Goal: Task Accomplishment & Management: Manage account settings

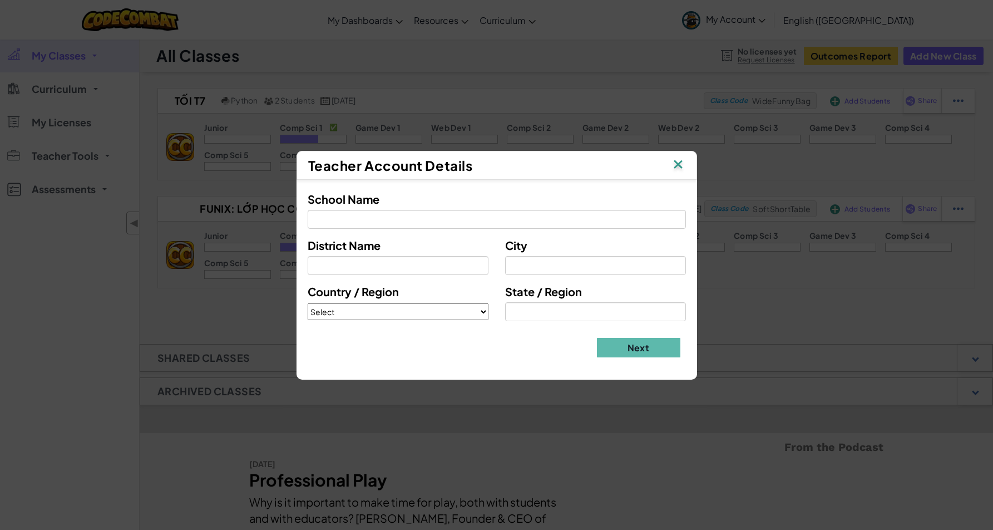
click at [676, 162] on img at bounding box center [678, 165] width 14 height 17
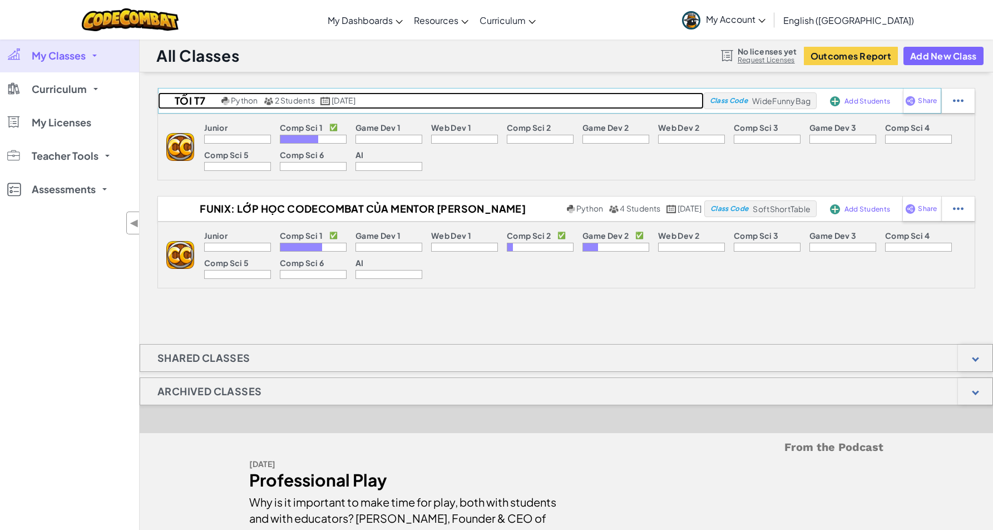
click at [353, 98] on span "[DATE]" at bounding box center [344, 100] width 24 height 10
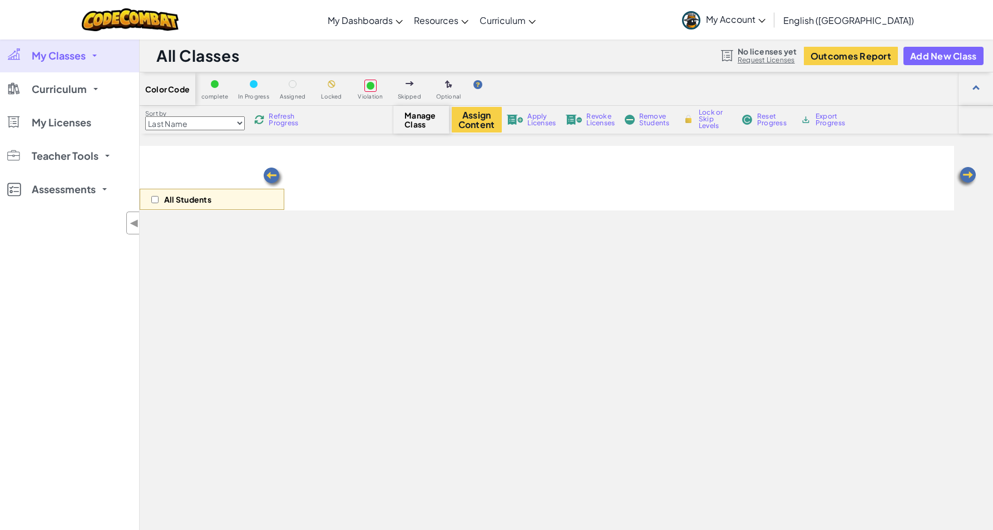
select select "560f1a9f22961295f9427742"
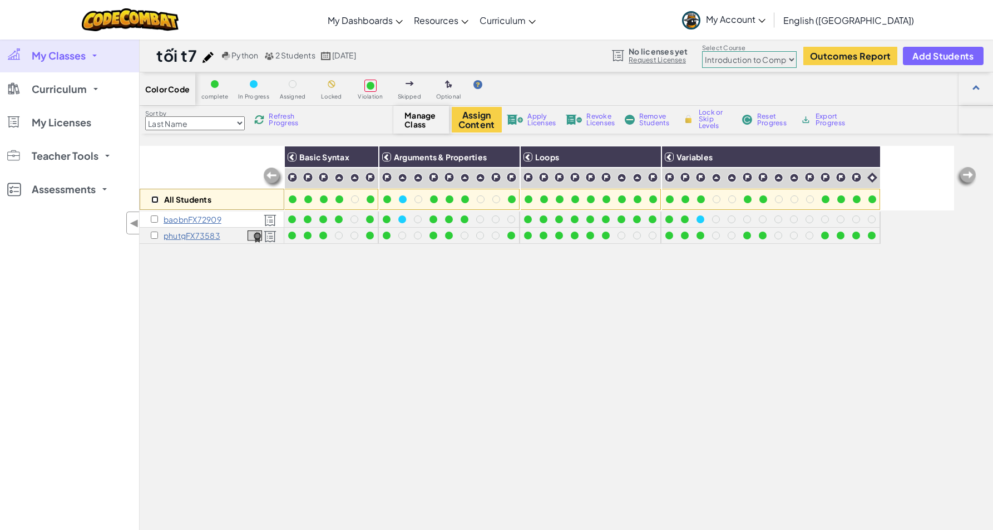
click at [157, 200] on input "checkbox" at bounding box center [154, 199] width 7 height 7
checkbox input "true"
click at [483, 118] on button "Assign Content" at bounding box center [477, 120] width 50 height 26
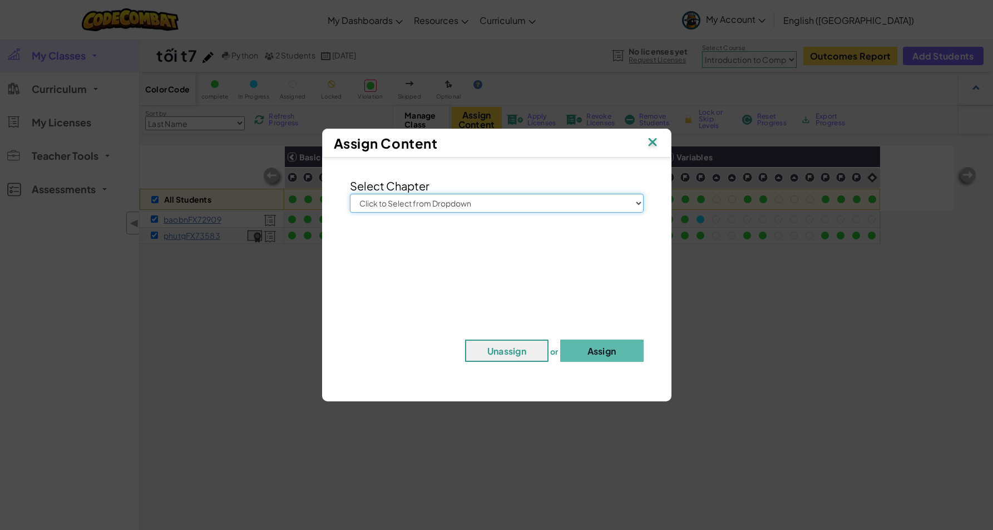
click at [419, 197] on select "Click to Select from Dropdown Junior Introduction to Computer Science Game Deve…" at bounding box center [497, 203] width 294 height 19
select select "Game Development 1"
click at [350, 194] on select "Click to Select from Dropdown Junior Introduction to Computer Science Game Deve…" at bounding box center [497, 203] width 294 height 19
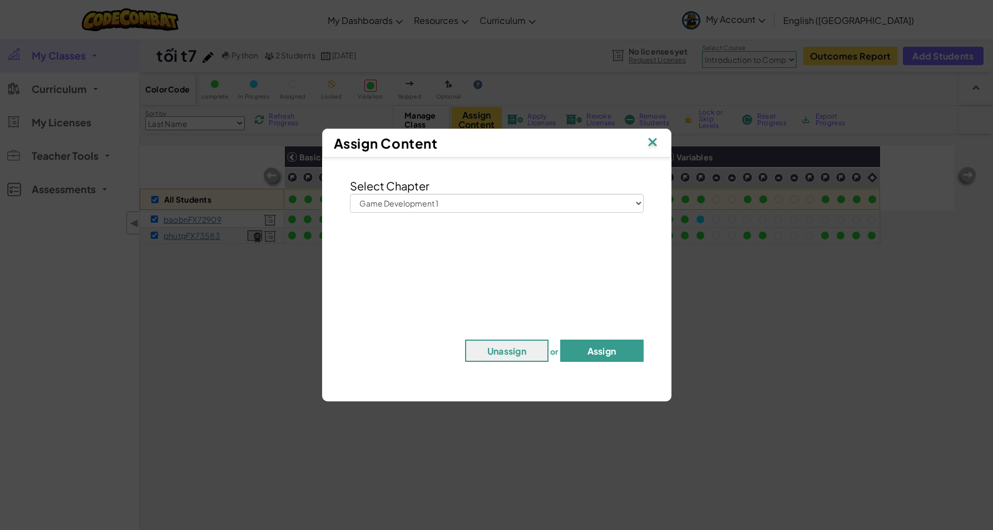
click at [580, 346] on button "Assign" at bounding box center [601, 350] width 83 height 22
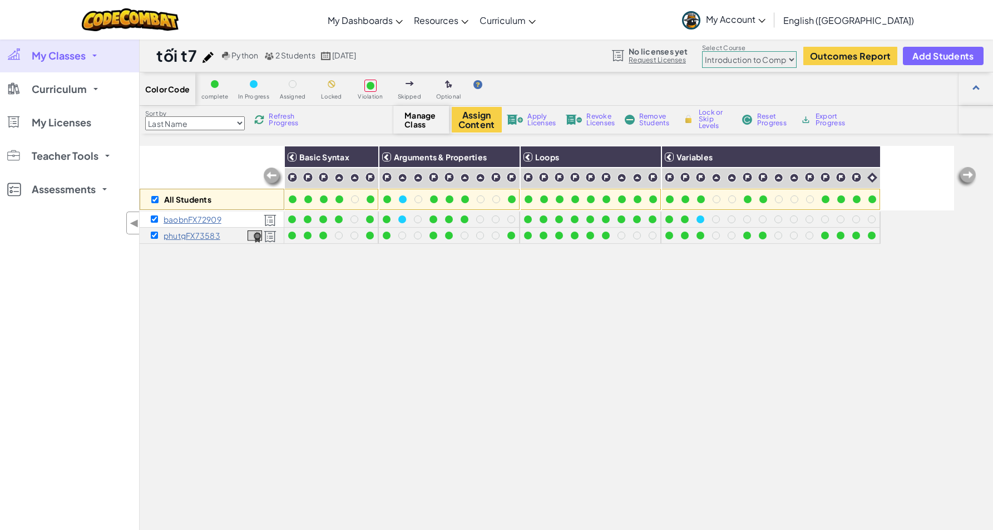
click at [762, 65] on select "Junior Introduction to Computer Science Game Development 1 Web Development 1 Co…" at bounding box center [749, 59] width 95 height 17
click at [703, 51] on select "Junior Introduction to Computer Science Game Development 1 Web Development 1 Co…" at bounding box center [749, 59] width 95 height 17
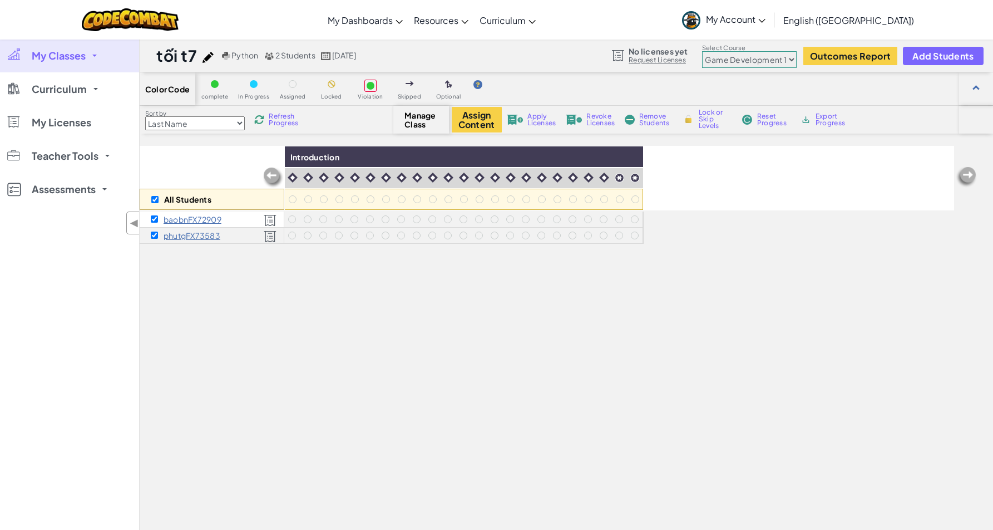
click at [750, 63] on select "Junior Introduction to Computer Science Game Development 1 Web Development 1 Co…" at bounding box center [749, 59] width 95 height 17
click at [703, 51] on select "Junior Introduction to Computer Science Game Development 1 Web Development 1 Co…" at bounding box center [749, 59] width 95 height 17
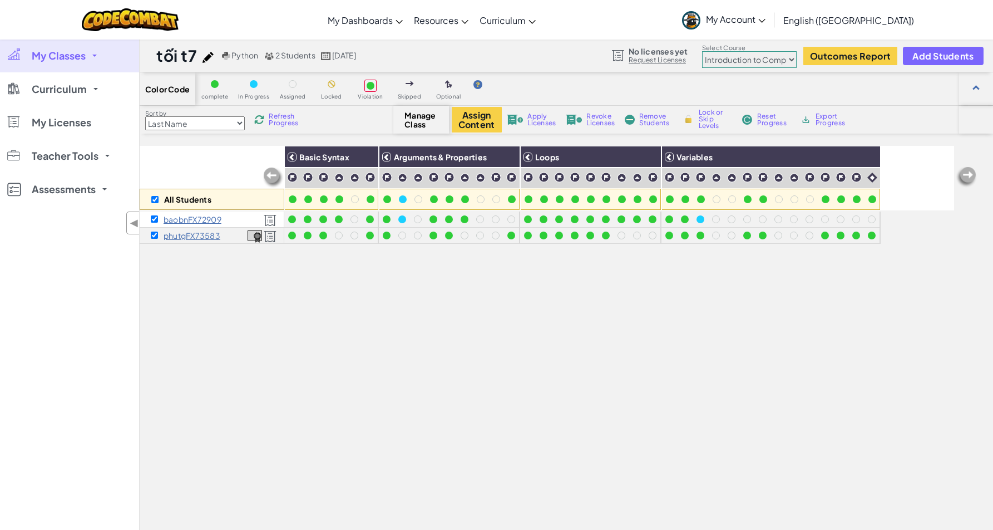
click at [733, 64] on select "Junior Introduction to Computer Science Game Development 1 Web Development 1 Co…" at bounding box center [749, 59] width 95 height 17
select select "5789587aad86a6efb573701e"
click at [703, 51] on select "Junior Introduction to Computer Science Game Development 1 Web Development 1 Co…" at bounding box center [749, 59] width 95 height 17
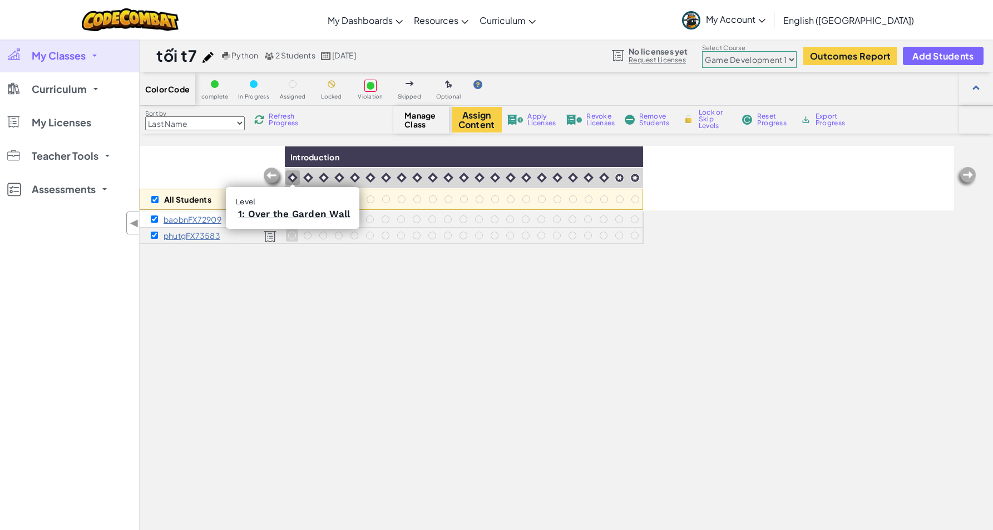
click at [292, 178] on img at bounding box center [293, 177] width 10 height 10
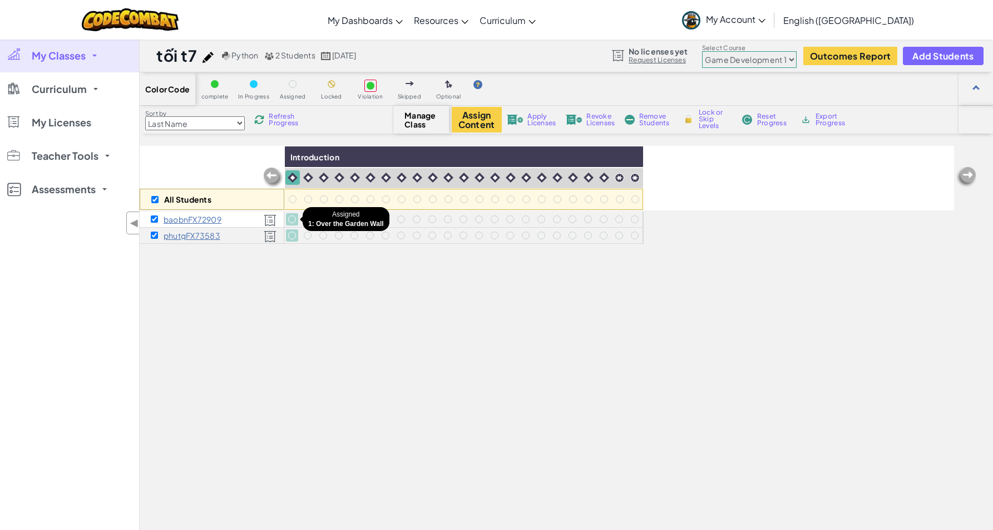
click at [291, 219] on div at bounding box center [292, 219] width 8 height 8
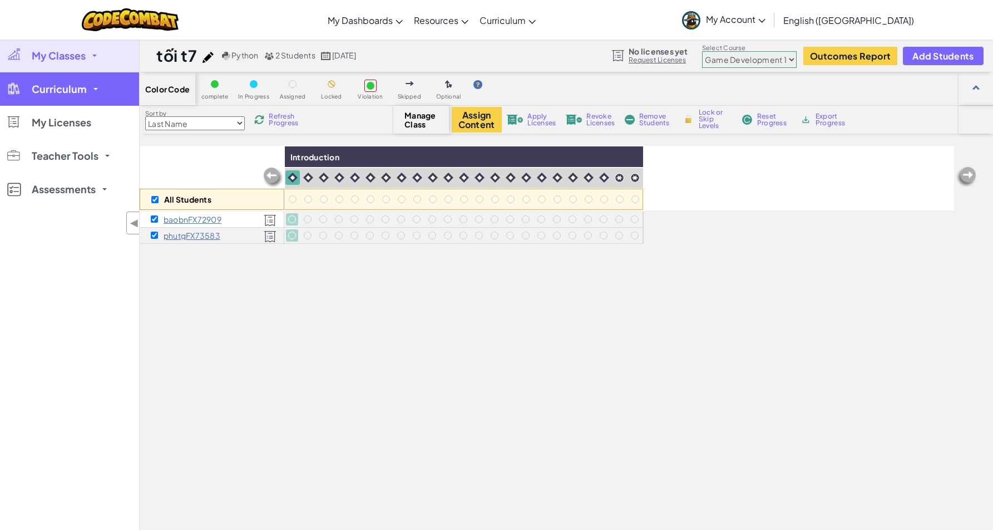
click at [116, 93] on link "Curriculum" at bounding box center [69, 88] width 139 height 33
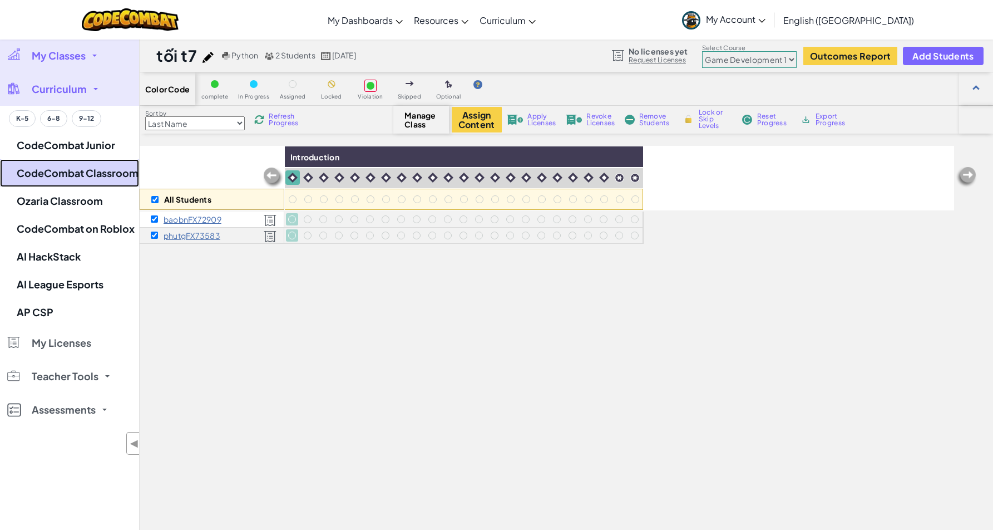
click at [80, 175] on link "CodeCombat Classroom" at bounding box center [69, 173] width 139 height 28
checkbox input "false"
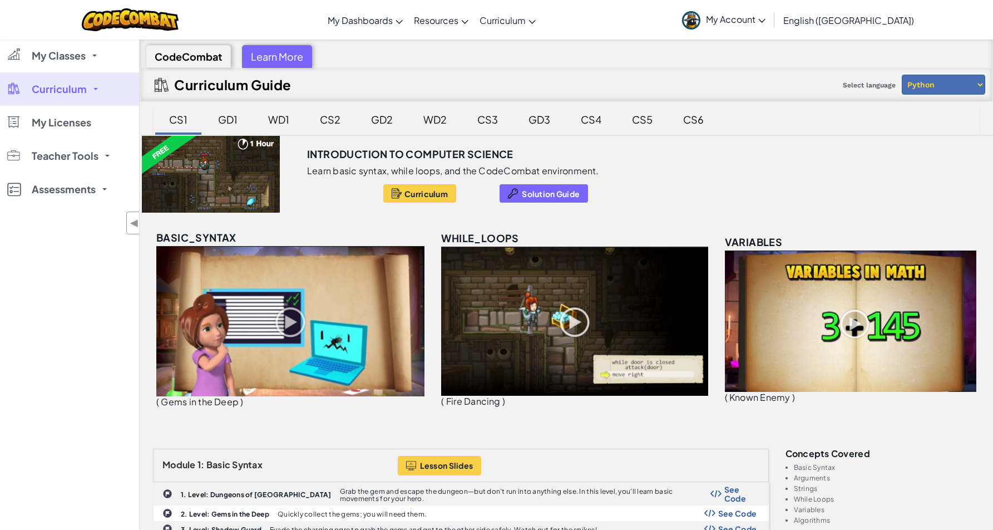
click at [279, 121] on div "WD1" at bounding box center [278, 119] width 43 height 26
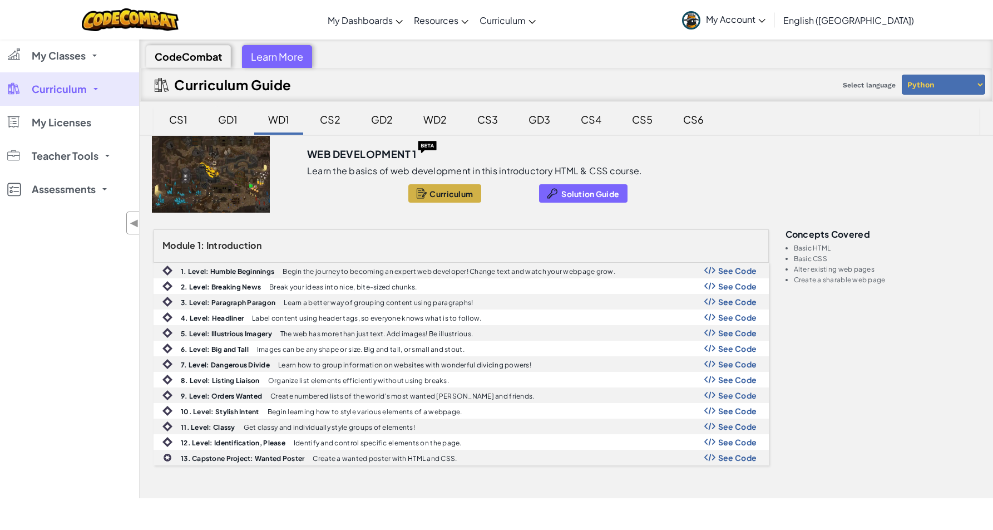
click at [230, 116] on div "GD1" at bounding box center [228, 119] width 42 height 26
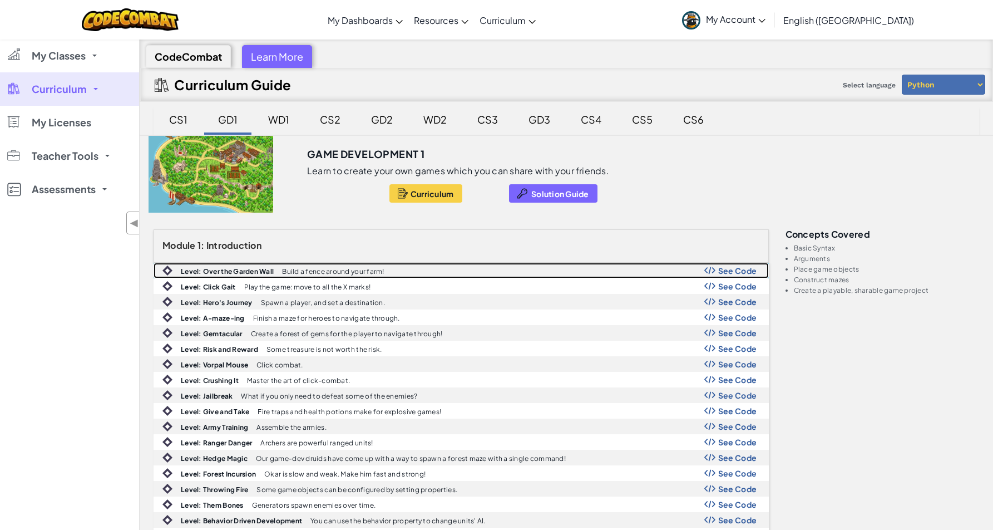
click at [734, 268] on span "See Code" at bounding box center [737, 270] width 39 height 9
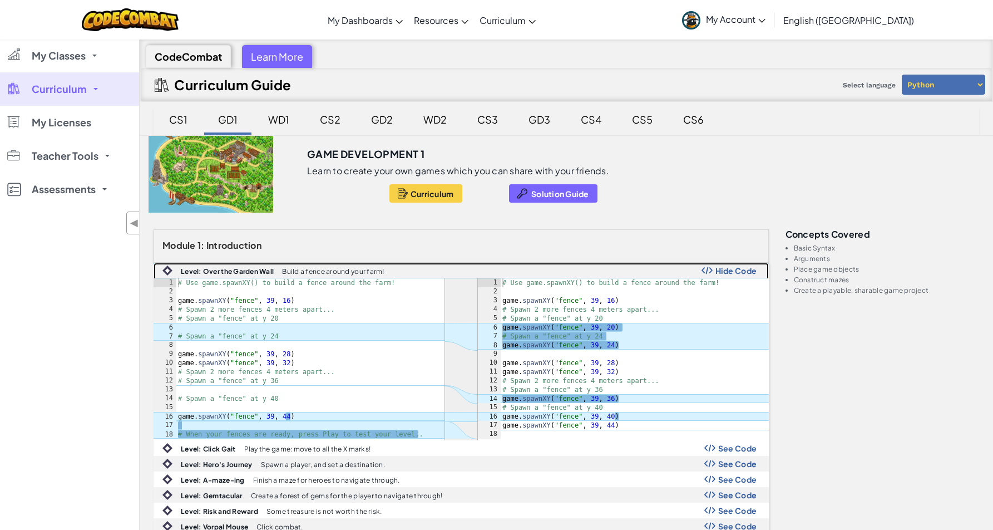
click at [477, 270] on div "Level: Over the Garden Wall Build a fence around your farm! Hide Code" at bounding box center [461, 270] width 614 height 14
